Goal: Navigation & Orientation: Find specific page/section

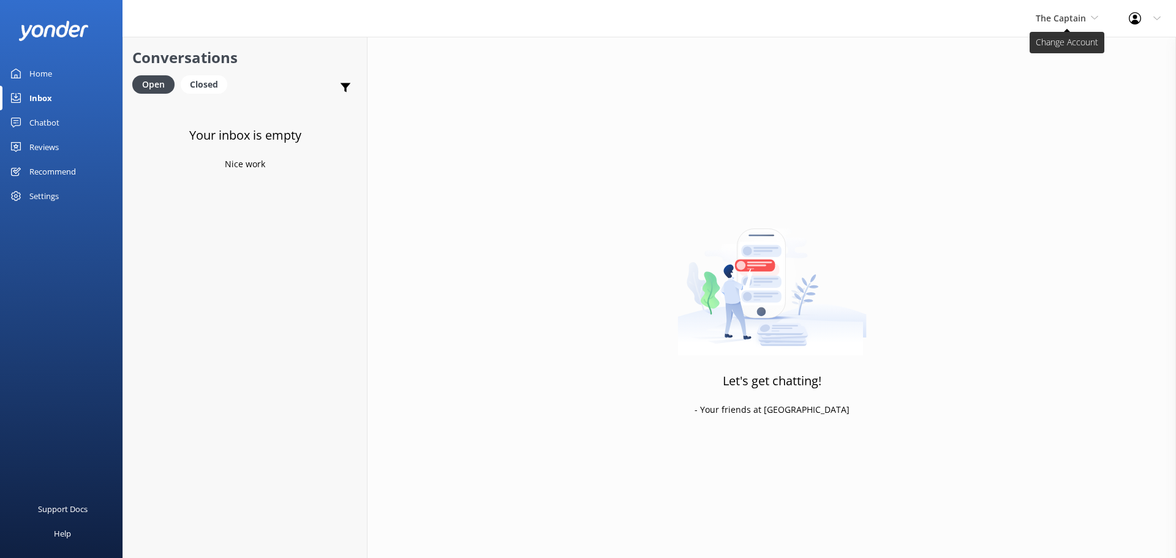
click at [1062, 18] on span "The Captain" at bounding box center [1060, 18] width 50 height 12
click at [1038, 53] on link "De [GEOGRAPHIC_DATA]" at bounding box center [1081, 51] width 122 height 29
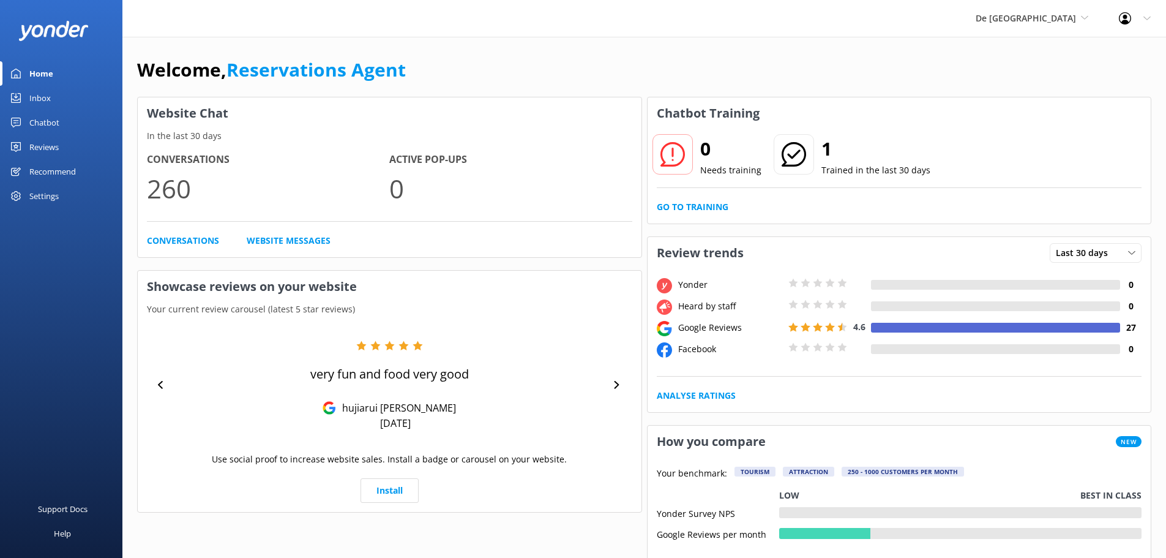
click at [51, 100] on link "Inbox" at bounding box center [61, 98] width 122 height 24
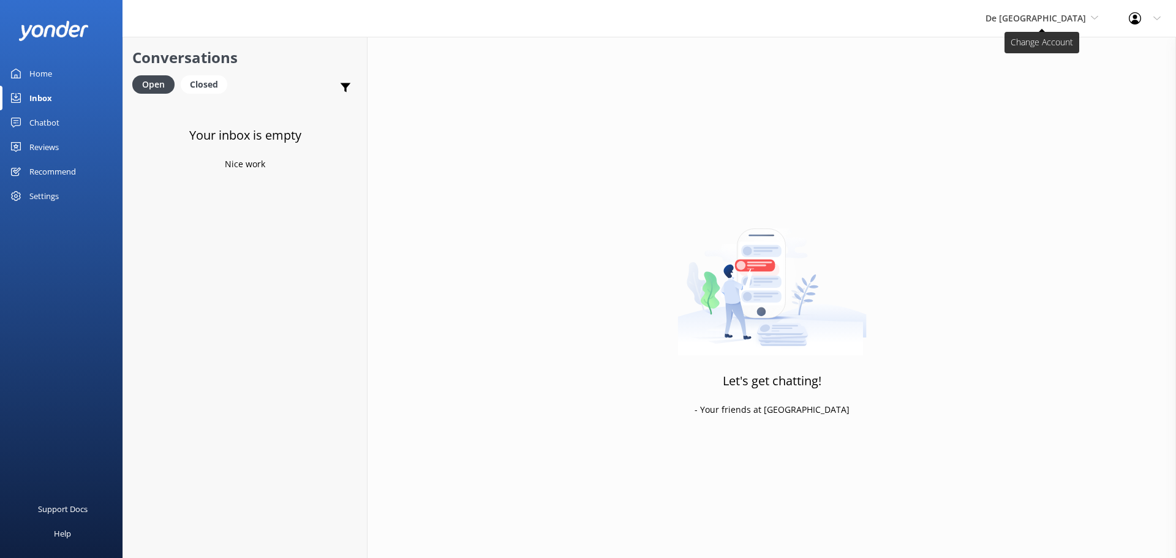
click at [1073, 12] on span "De [GEOGRAPHIC_DATA]" at bounding box center [1035, 18] width 100 height 12
click at [1031, 77] on link "Aruba's Activities Expert" at bounding box center [1031, 80] width 122 height 29
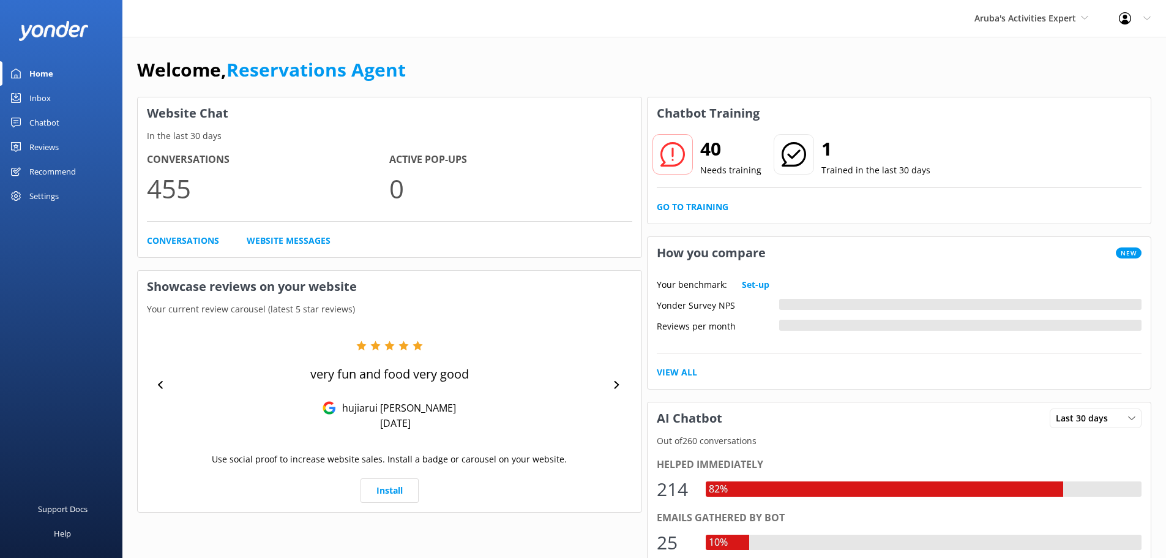
click at [42, 98] on div "Inbox" at bounding box center [39, 98] width 21 height 24
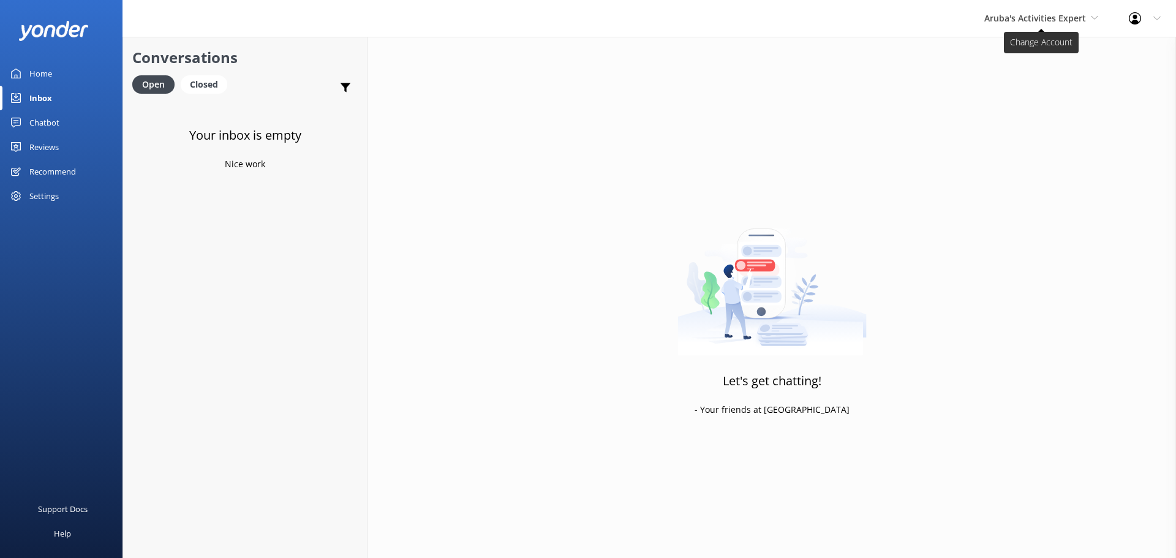
click at [1028, 23] on span "Aruba's Activities Expert" at bounding box center [1035, 18] width 102 height 12
click at [1007, 102] on link "The Captain" at bounding box center [1030, 110] width 122 height 29
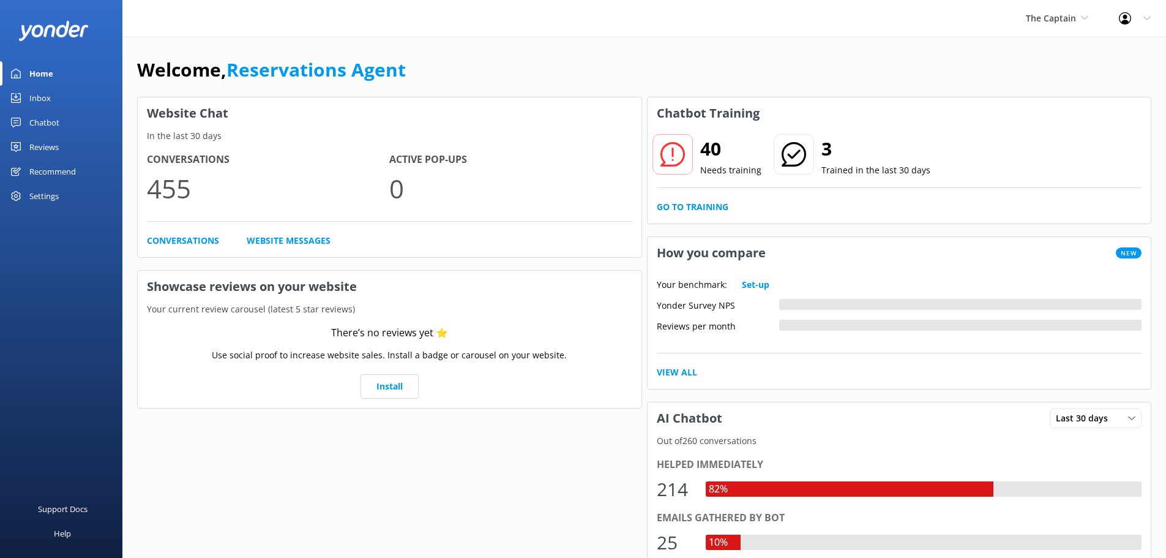
click at [66, 100] on link "Inbox" at bounding box center [61, 98] width 122 height 24
